Goal: Task Accomplishment & Management: Manage account settings

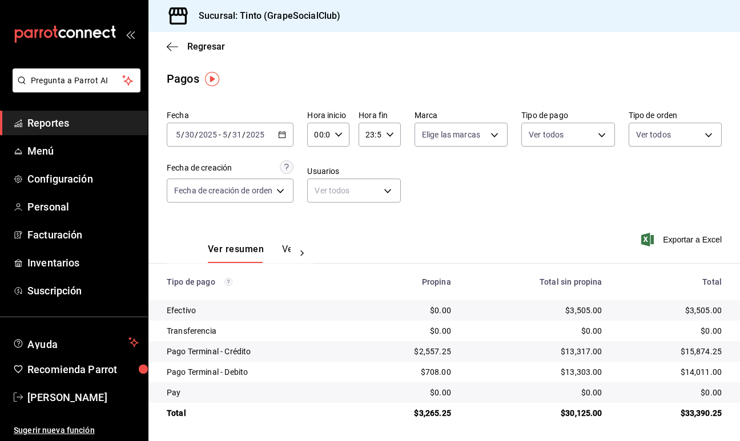
click at [87, 121] on span "Reportes" at bounding box center [82, 122] width 111 height 15
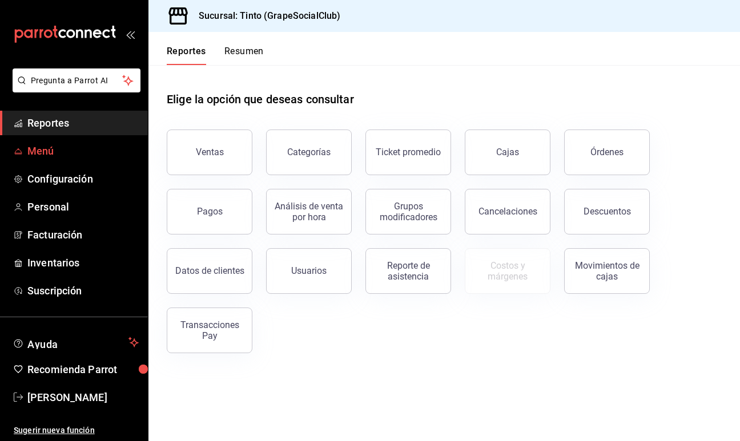
click at [63, 151] on span "Menú" at bounding box center [82, 150] width 111 height 15
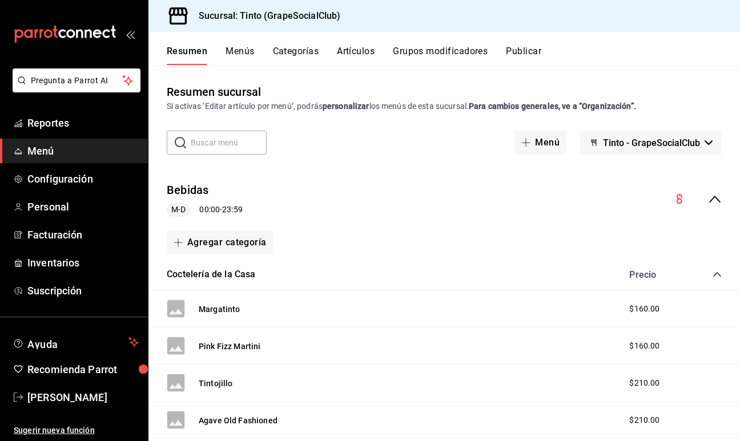
click at [360, 54] on button "Artículos" at bounding box center [356, 55] width 38 height 19
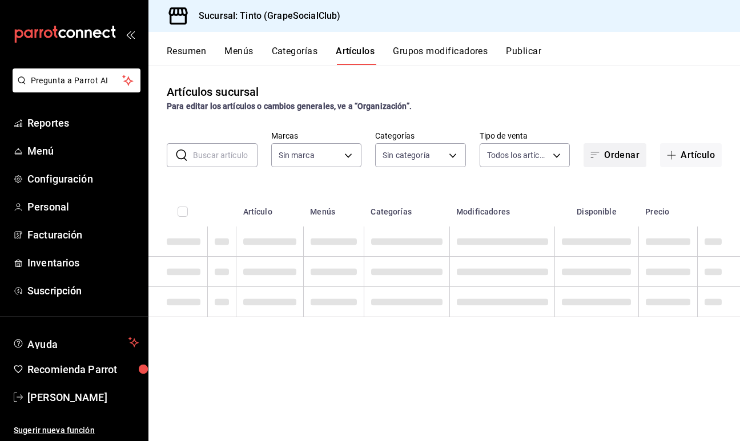
type input "f73be7d5-d364-4573-9d25-9d8d9bf64eb7"
type input "dd3e5616-cde6-48bc-9495-19a702f537b6,292a20cc-8e9c-4724-a071-08b433e719ab,9a689…"
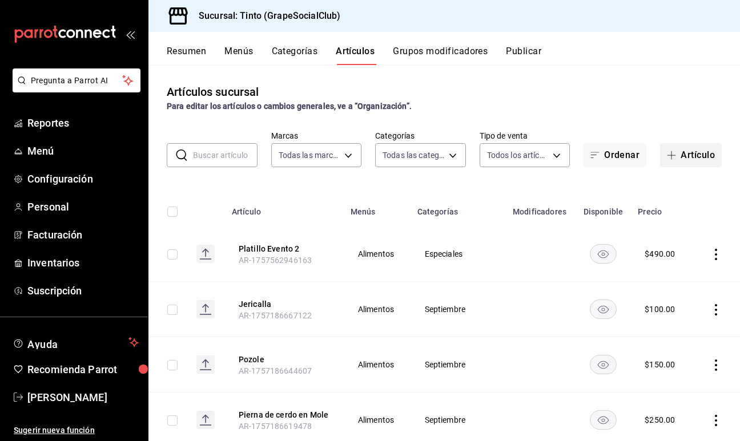
click at [693, 156] on button "Artículo" at bounding box center [691, 155] width 62 height 24
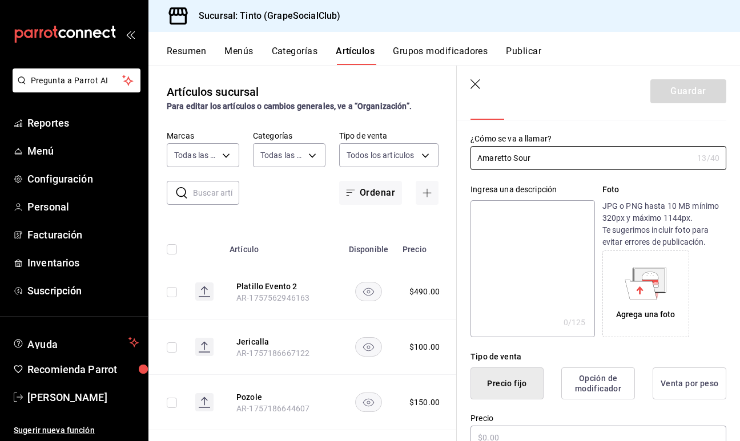
scroll to position [42, 0]
type input "Amaretto Sour"
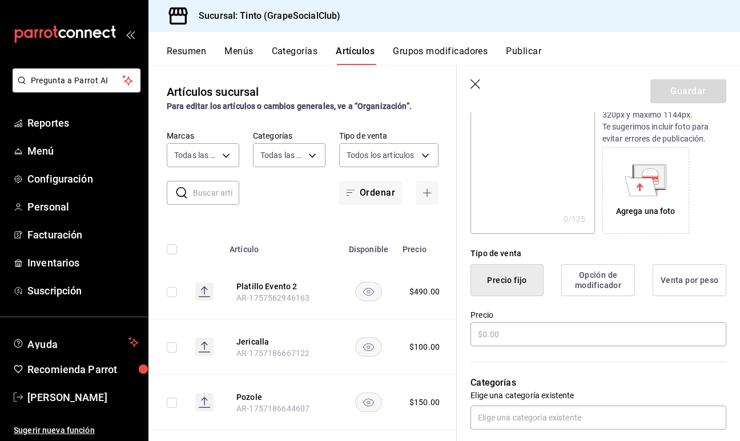
scroll to position [151, 0]
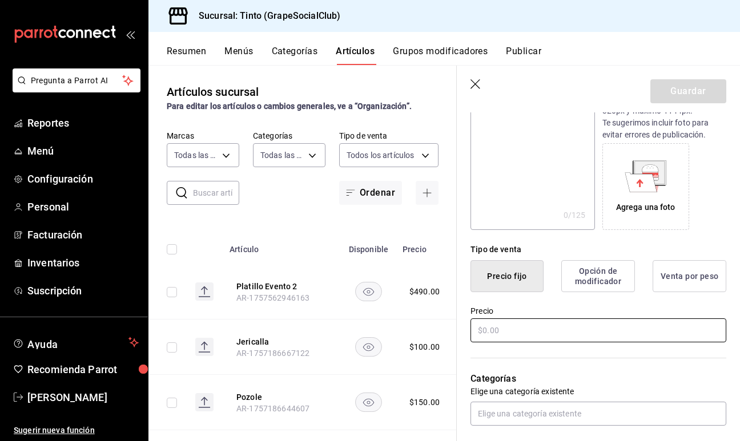
click at [519, 325] on input "text" at bounding box center [598, 330] width 256 height 24
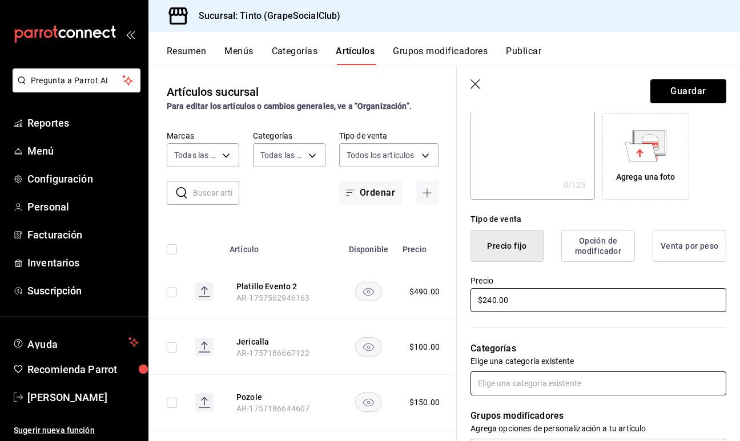
scroll to position [201, 0]
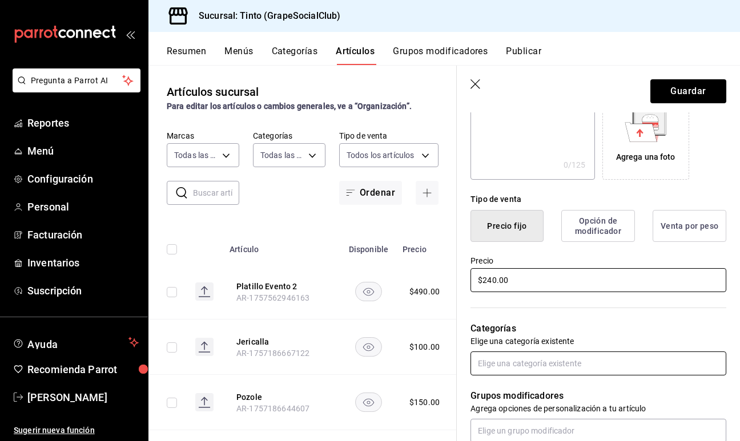
type input "$240.00"
click at [500, 361] on input "text" at bounding box center [598, 364] width 256 height 24
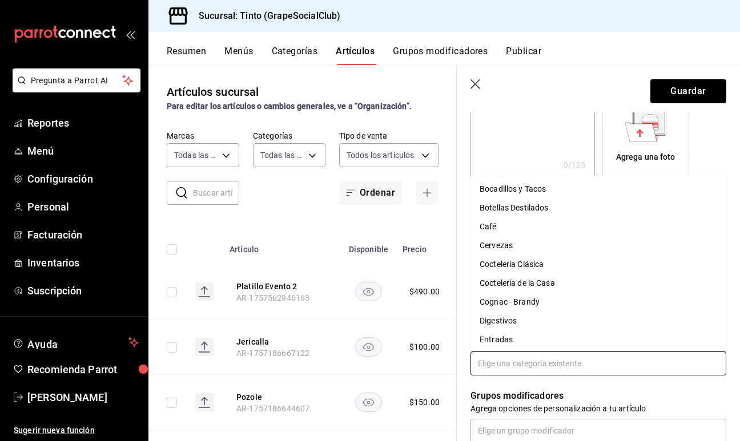
click at [525, 288] on li "Coctelería de la Casa" at bounding box center [598, 283] width 256 height 19
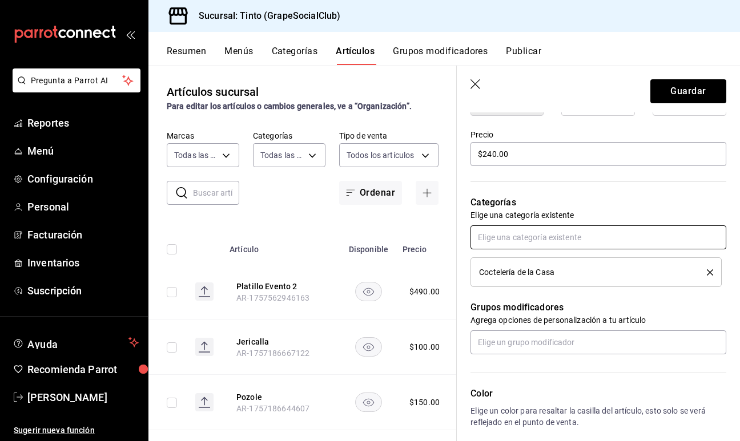
scroll to position [509, 0]
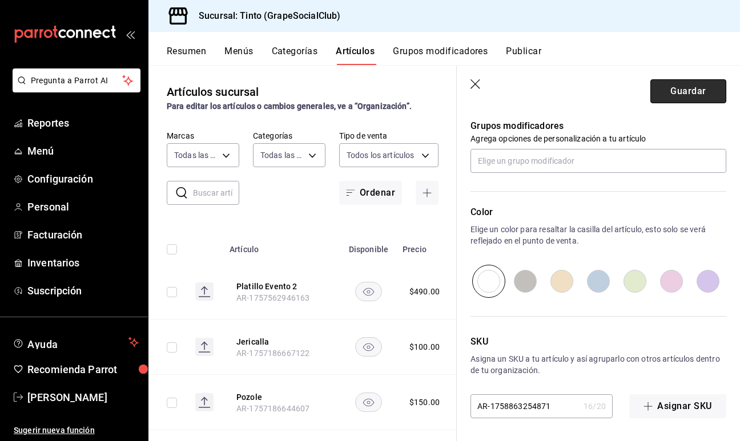
click at [680, 96] on button "Guardar" at bounding box center [688, 91] width 76 height 24
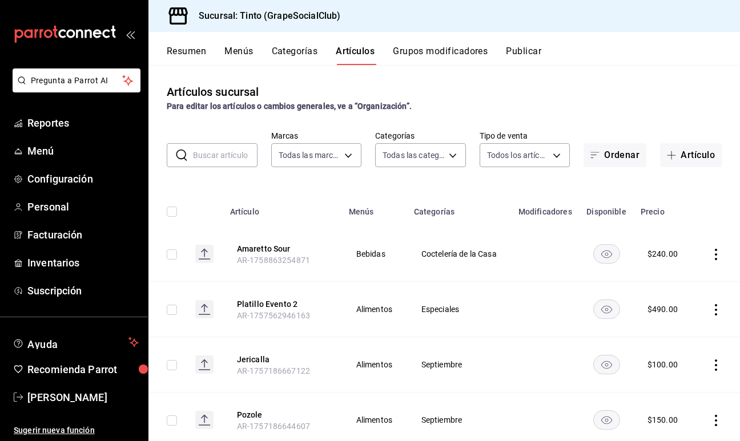
click at [313, 51] on button "Categorías" at bounding box center [295, 55] width 46 height 19
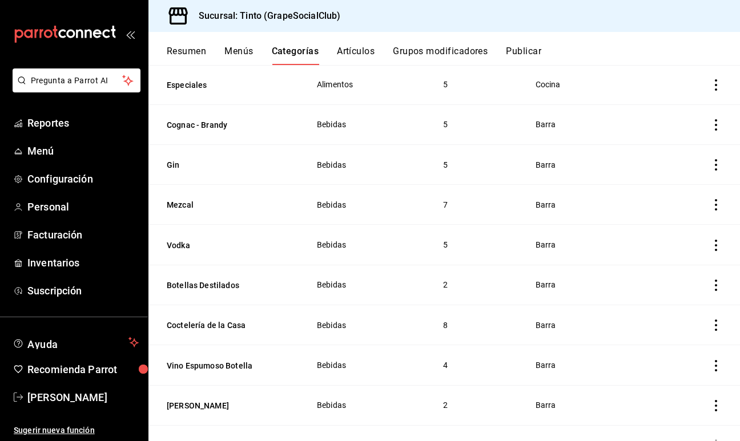
scroll to position [156, 0]
click at [229, 323] on button "Coctelería de la Casa" at bounding box center [224, 324] width 114 height 11
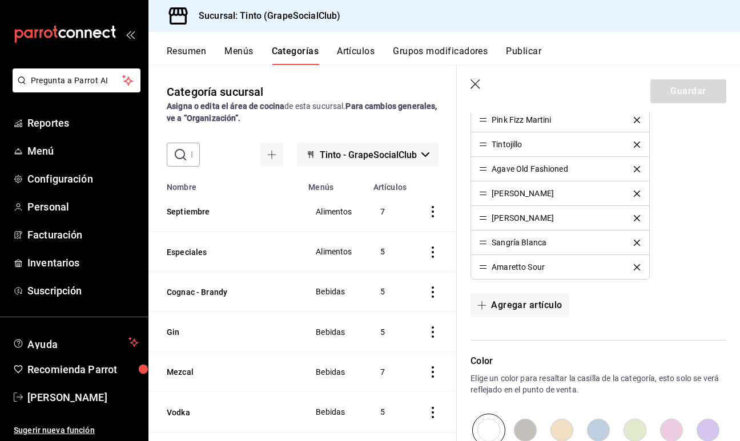
click at [359, 51] on button "Artículos" at bounding box center [356, 55] width 38 height 19
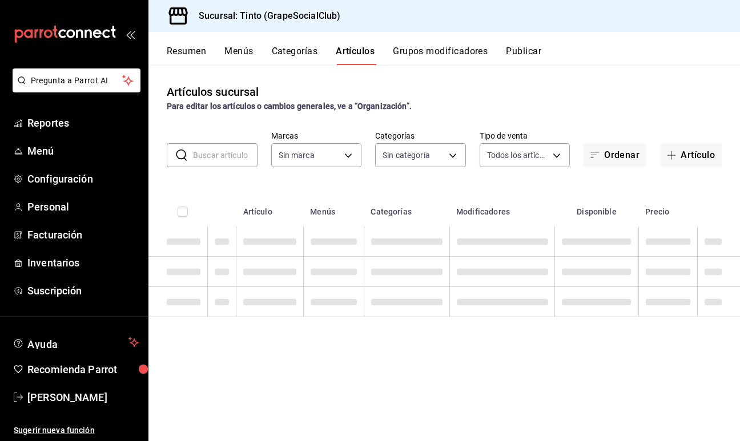
type input "f73be7d5-d364-4573-9d25-9d8d9bf64eb7"
type input "dd3e5616-cde6-48bc-9495-19a702f537b6,292a20cc-8e9c-4724-a071-08b433e719ab,9a689…"
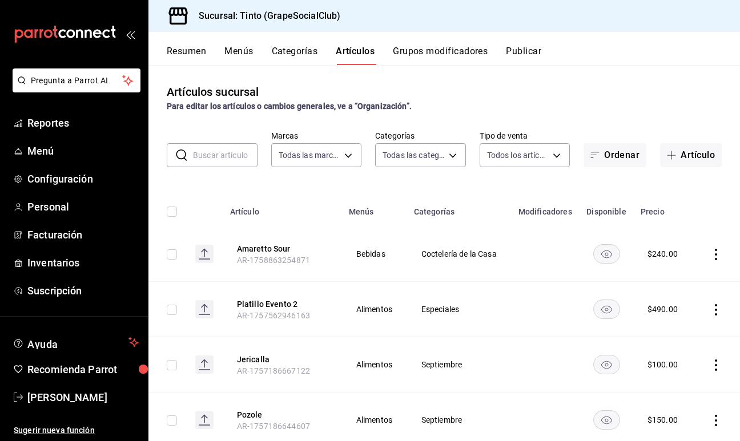
click at [232, 155] on input "text" at bounding box center [225, 155] width 64 height 23
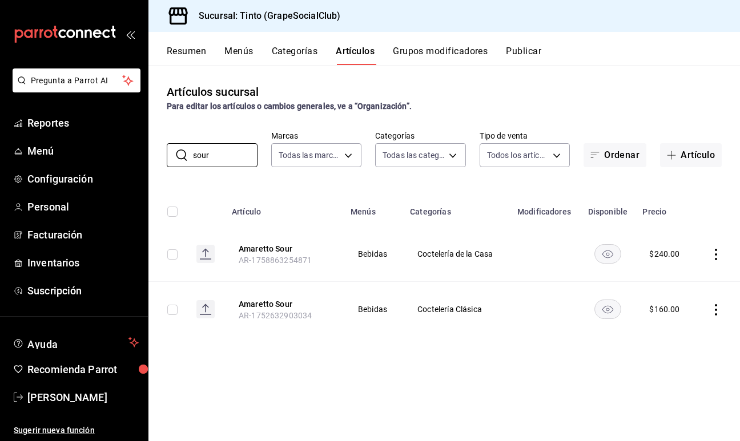
type input "sour"
click at [716, 253] on icon "actions" at bounding box center [716, 254] width 2 height 11
click at [683, 328] on span "Eliminar" at bounding box center [681, 326] width 29 height 9
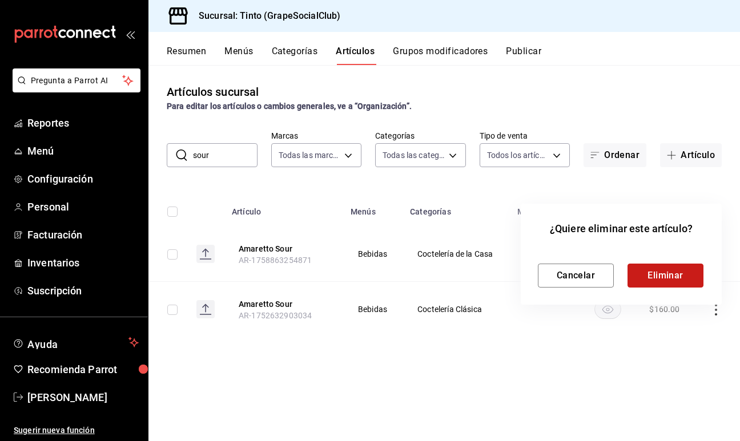
click at [674, 279] on button "Eliminar" at bounding box center [665, 276] width 76 height 24
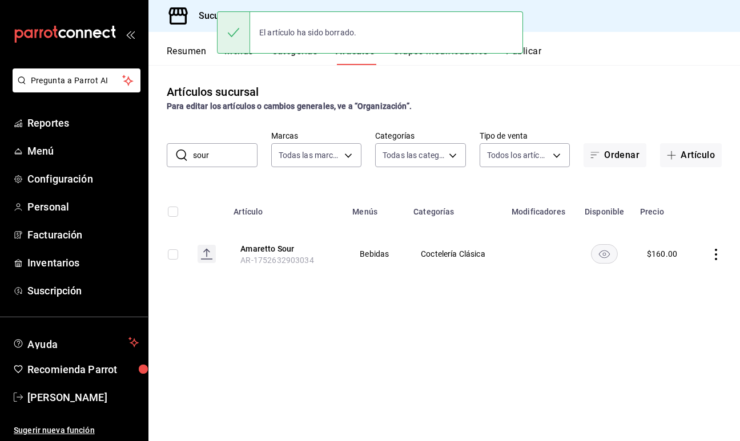
click at [715, 255] on icon "actions" at bounding box center [715, 254] width 11 height 11
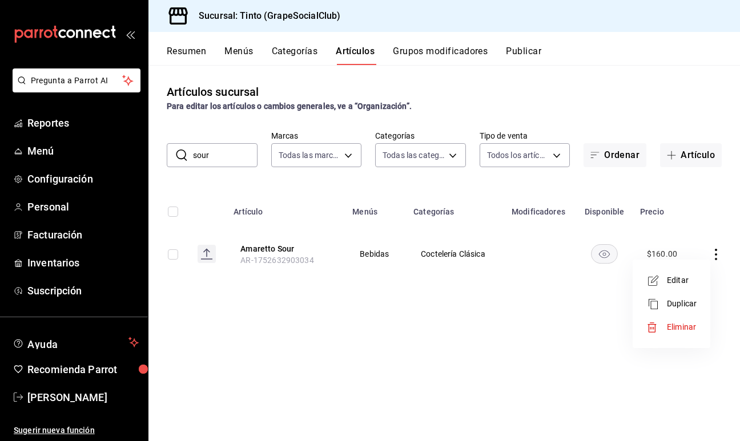
click at [688, 282] on span "Editar" at bounding box center [682, 281] width 30 height 12
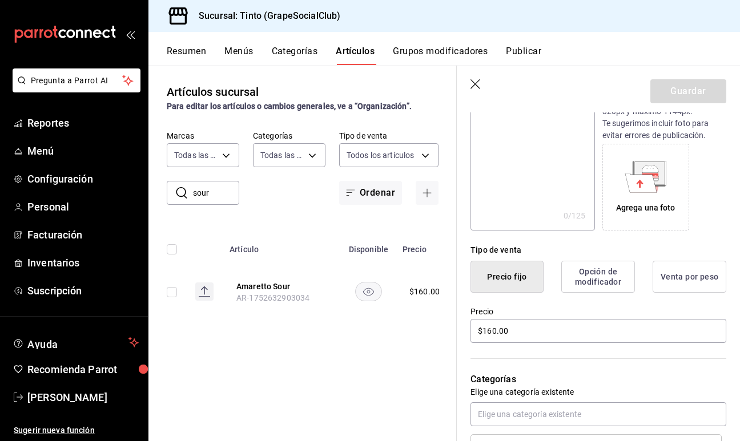
scroll to position [155, 0]
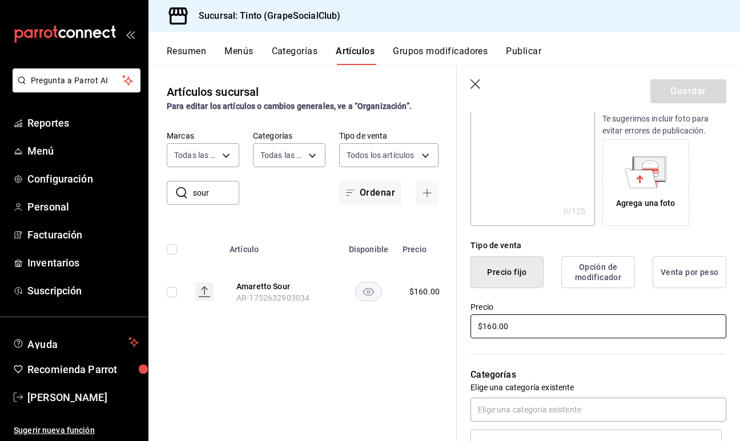
drag, startPoint x: 559, startPoint y: 324, endPoint x: 416, endPoint y: 320, distance: 142.7
click at [416, 320] on main "Artículos sucursal Para editar los artículos o cambios generales, ve a “Organiz…" at bounding box center [443, 253] width 591 height 376
type input "$230.00"
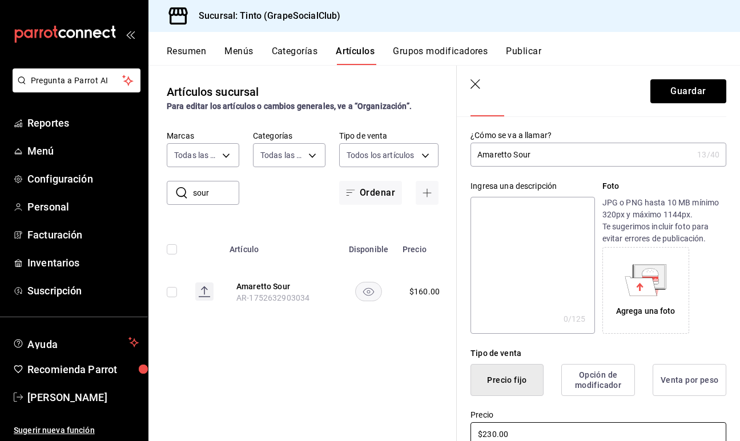
scroll to position [0, 0]
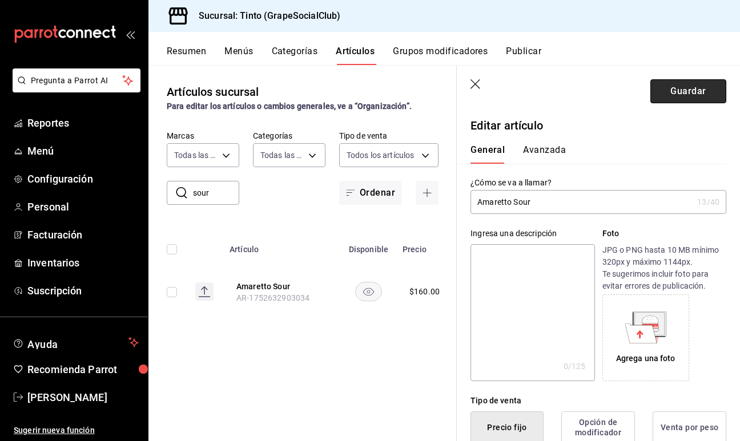
click at [690, 87] on button "Guardar" at bounding box center [688, 91] width 76 height 24
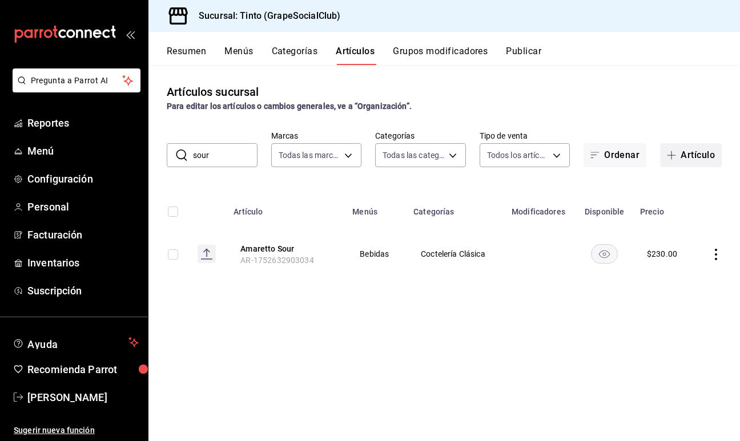
click at [684, 154] on button "Artículo" at bounding box center [691, 155] width 62 height 24
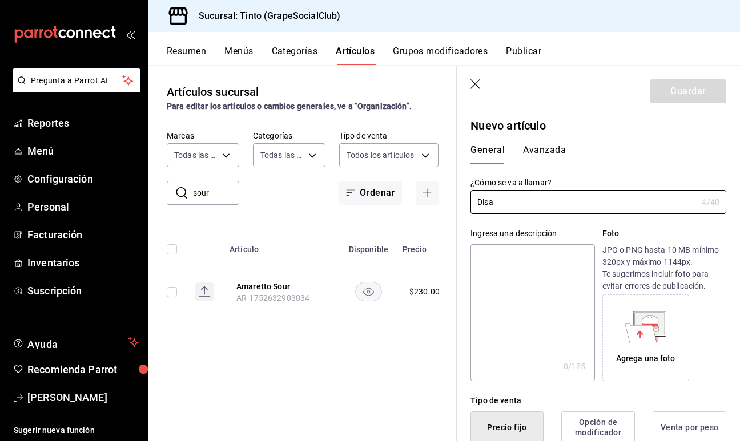
type input "Disa"
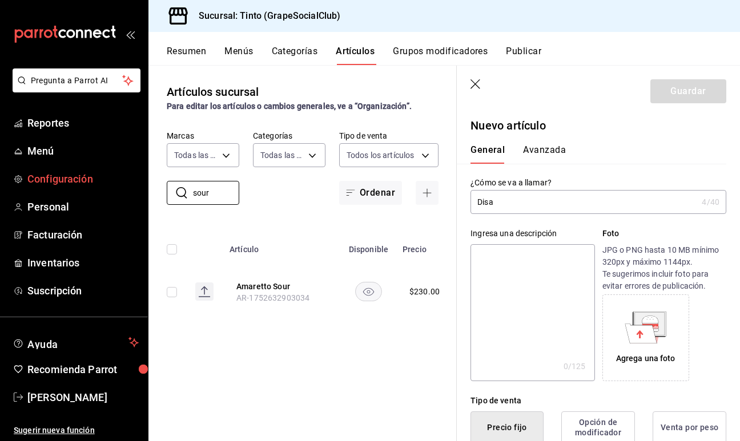
drag, startPoint x: 212, startPoint y: 190, endPoint x: 114, endPoint y: 185, distance: 98.8
click at [115, 189] on div "Pregunta a Parrot AI Reportes Menú Configuración Personal Facturación Inventari…" at bounding box center [370, 220] width 740 height 441
type input "disa"
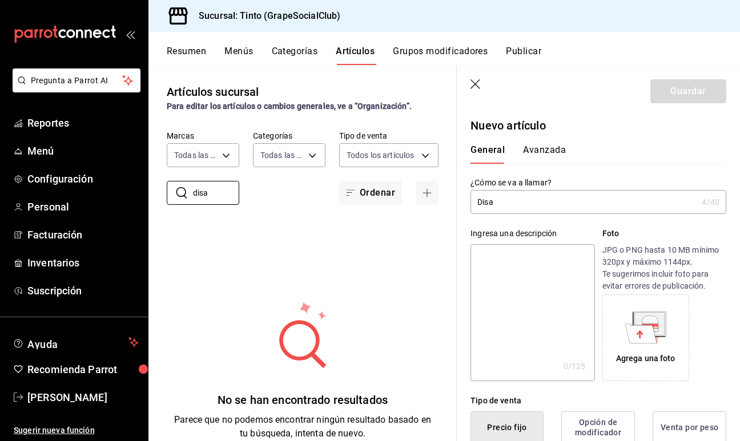
click at [527, 189] on div "¿Cómo se va a llamar? Disa 4 /40 ¿Cómo se va a llamar?" at bounding box center [598, 195] width 256 height 37
click at [516, 204] on input "Disa" at bounding box center [583, 202] width 227 height 23
type input "Disaronno"
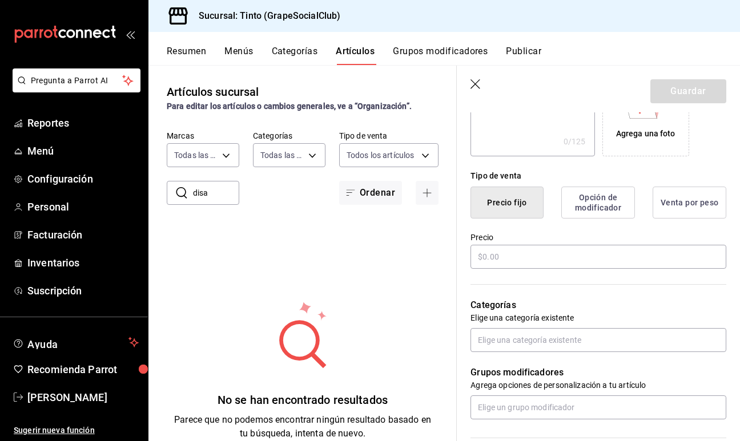
scroll to position [227, 0]
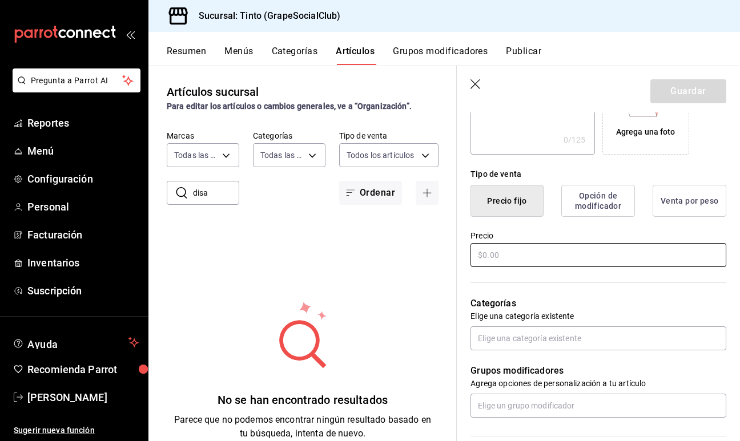
click at [521, 251] on input "text" at bounding box center [598, 255] width 256 height 24
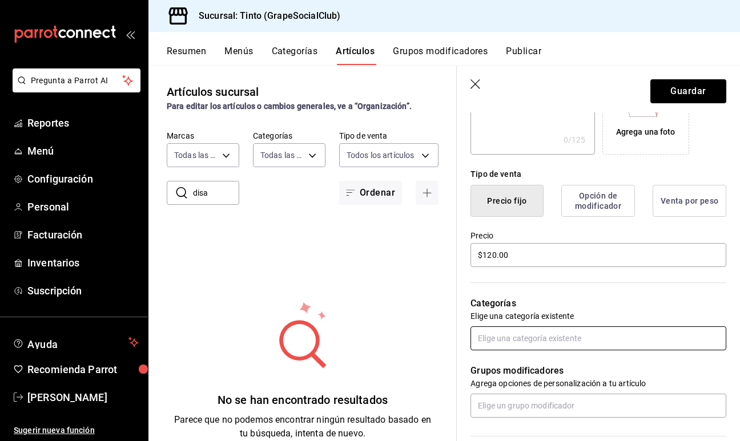
click at [516, 341] on input "text" at bounding box center [598, 338] width 256 height 24
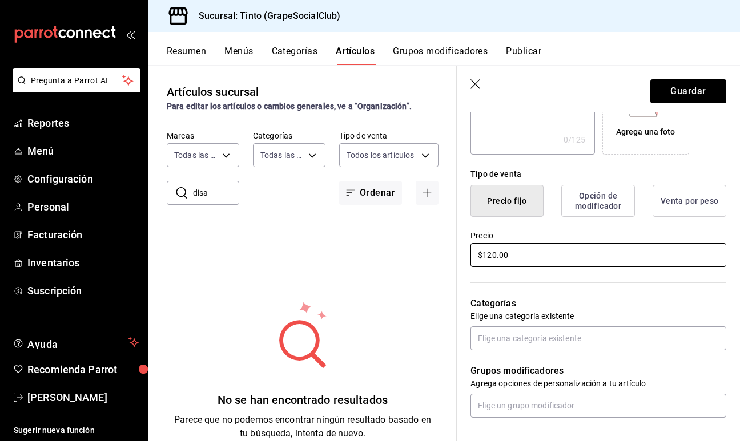
drag, startPoint x: 515, startPoint y: 251, endPoint x: 406, endPoint y: 251, distance: 109.0
click at [406, 251] on main "Artículos sucursal Para editar los artículos o cambios generales, ve a “Organiz…" at bounding box center [443, 253] width 591 height 376
type input "$130.00"
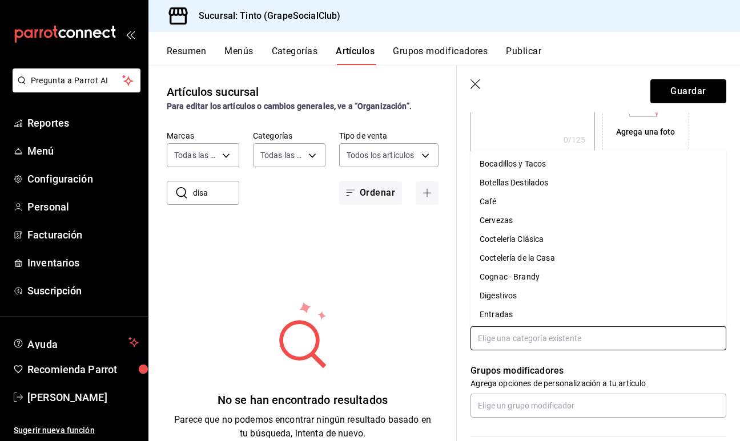
click at [526, 345] on input "text" at bounding box center [598, 338] width 256 height 24
click at [524, 292] on li "Digestivos" at bounding box center [598, 295] width 256 height 19
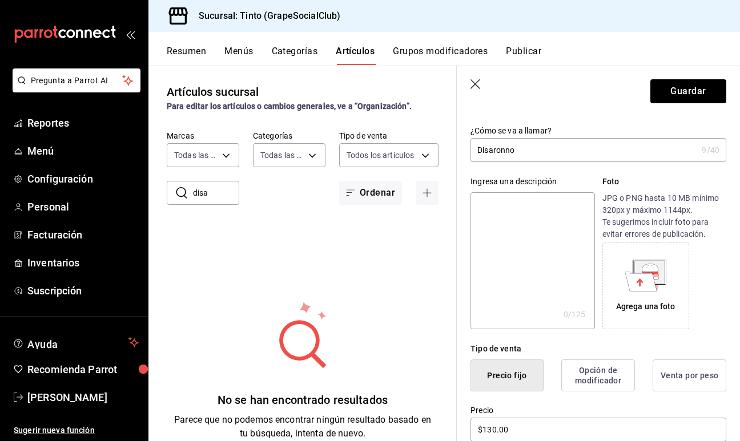
scroll to position [0, 0]
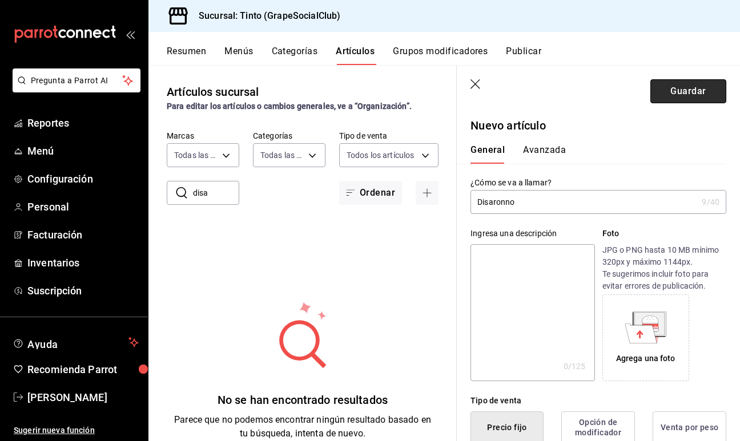
click at [678, 96] on button "Guardar" at bounding box center [688, 91] width 76 height 24
